Goal: Task Accomplishment & Management: Use online tool/utility

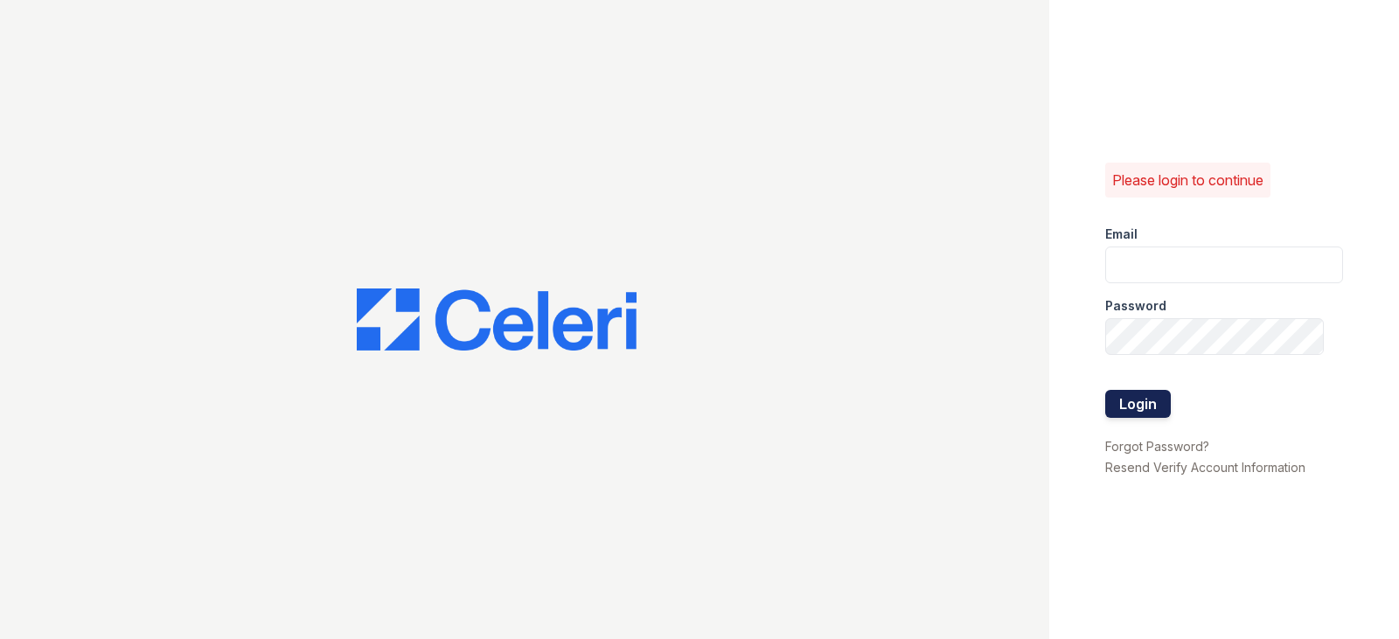
type input "gyeager@trinity-pm.com"
click at [1154, 400] on button "Login" at bounding box center [1138, 404] width 66 height 28
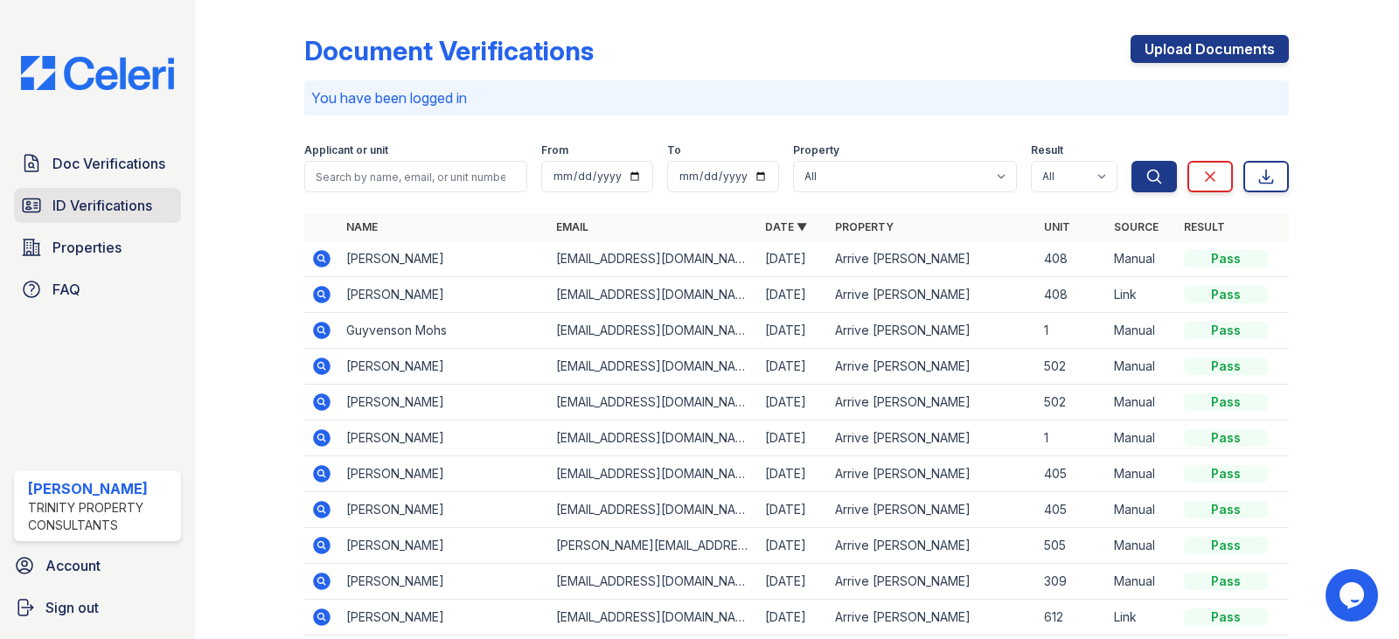
click at [115, 203] on span "ID Verifications" at bounding box center [102, 205] width 100 height 21
